Goal: Navigation & Orientation: Find specific page/section

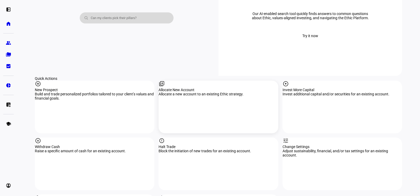
scroll to position [502, 0]
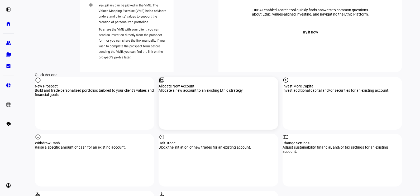
click at [197, 84] on div "Allocate New Account" at bounding box center [219, 86] width 120 height 4
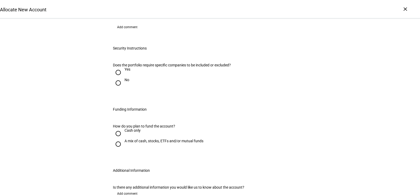
scroll to position [211, 0]
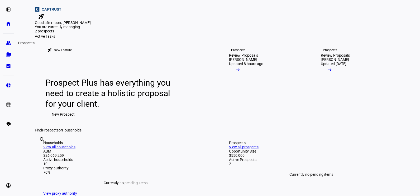
click at [8, 42] on eth-mat-symbol "group" at bounding box center [8, 42] width 5 height 5
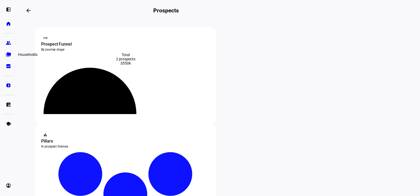
click at [9, 57] on eth-mat-symbol "folder_copy" at bounding box center [8, 54] width 5 height 5
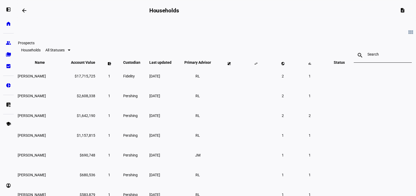
click at [7, 43] on eth-mat-symbol "group" at bounding box center [8, 42] width 5 height 5
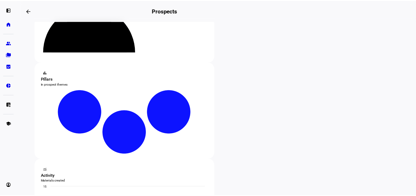
scroll to position [24, 0]
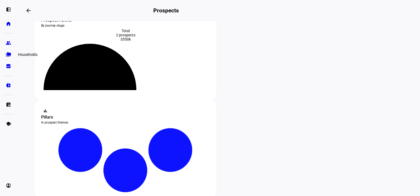
click at [8, 56] on eth-mat-symbol "folder_copy" at bounding box center [8, 54] width 5 height 5
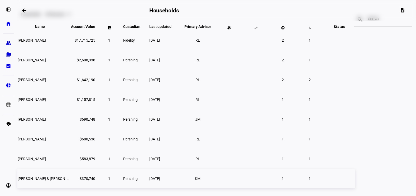
scroll to position [26, 0]
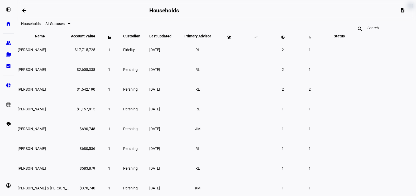
click at [368, 26] on div at bounding box center [383, 29] width 31 height 15
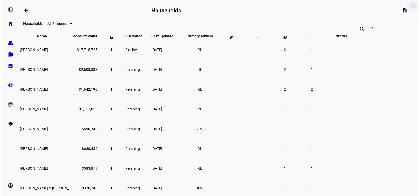
scroll to position [0, 0]
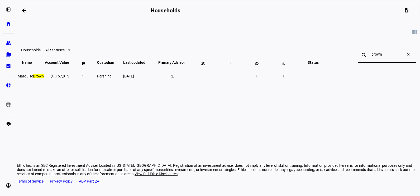
type input "brown"
click at [41, 52] on eth-data-table-title "Households" at bounding box center [31, 50] width 20 height 4
click at [6, 7] on eth-mat-symbol "left_panel_open" at bounding box center [8, 9] width 5 height 5
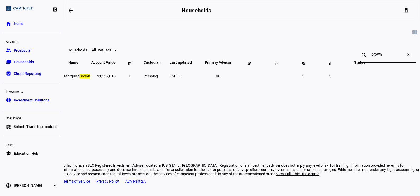
click at [24, 49] on span "Prospects" at bounding box center [22, 50] width 17 height 5
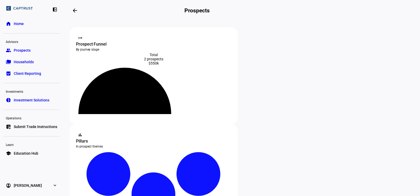
click at [37, 125] on span "Submit Trade Instructions" at bounding box center [36, 126] width 44 height 5
